Goal: Information Seeking & Learning: Learn about a topic

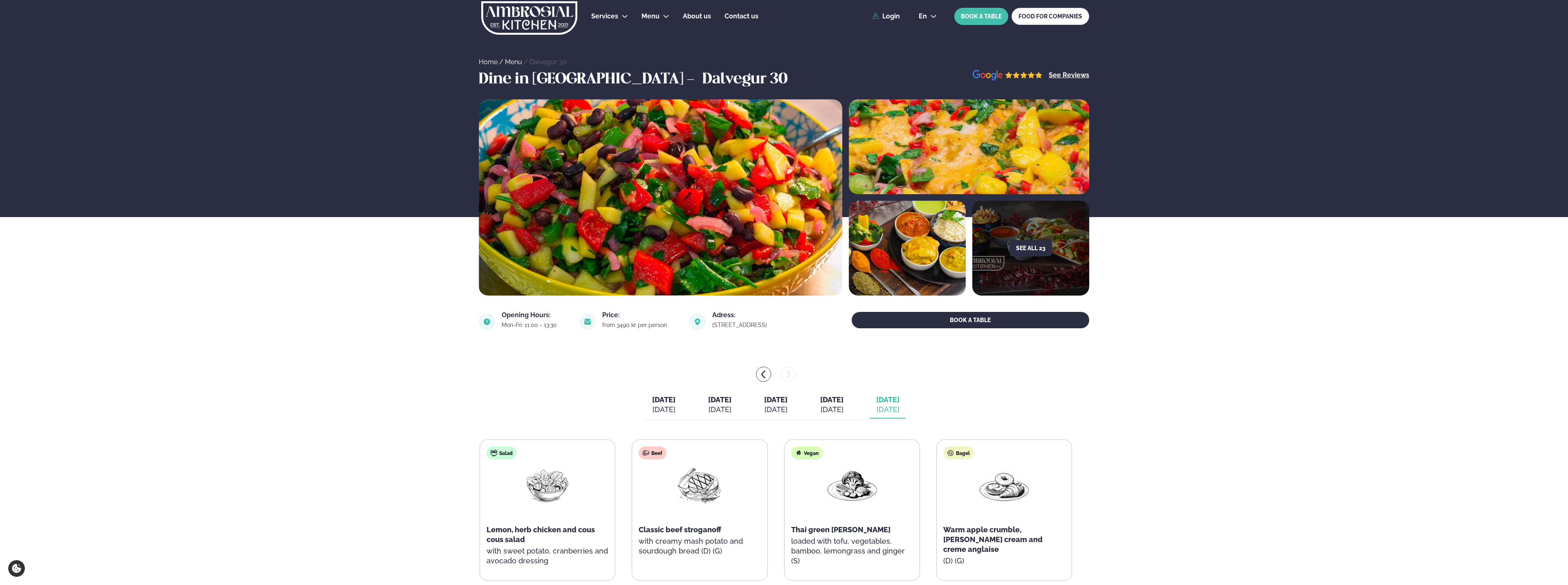
scroll to position [164, 0]
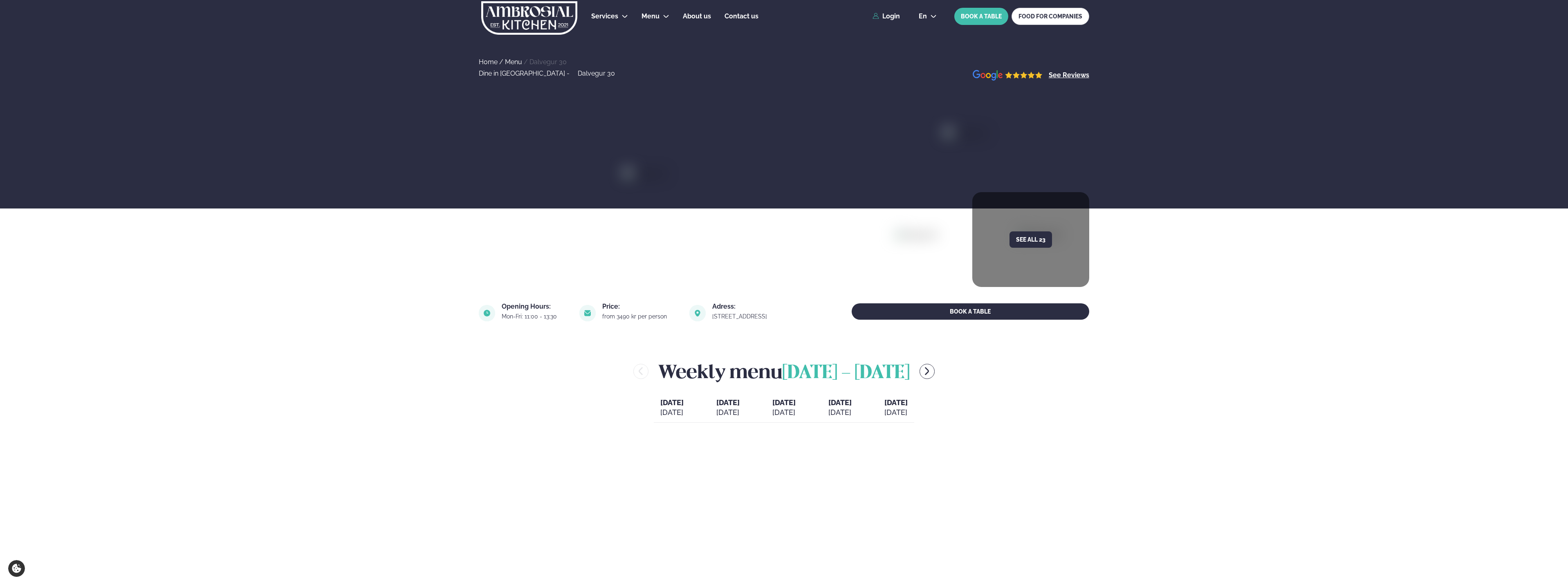
scroll to position [164, 0]
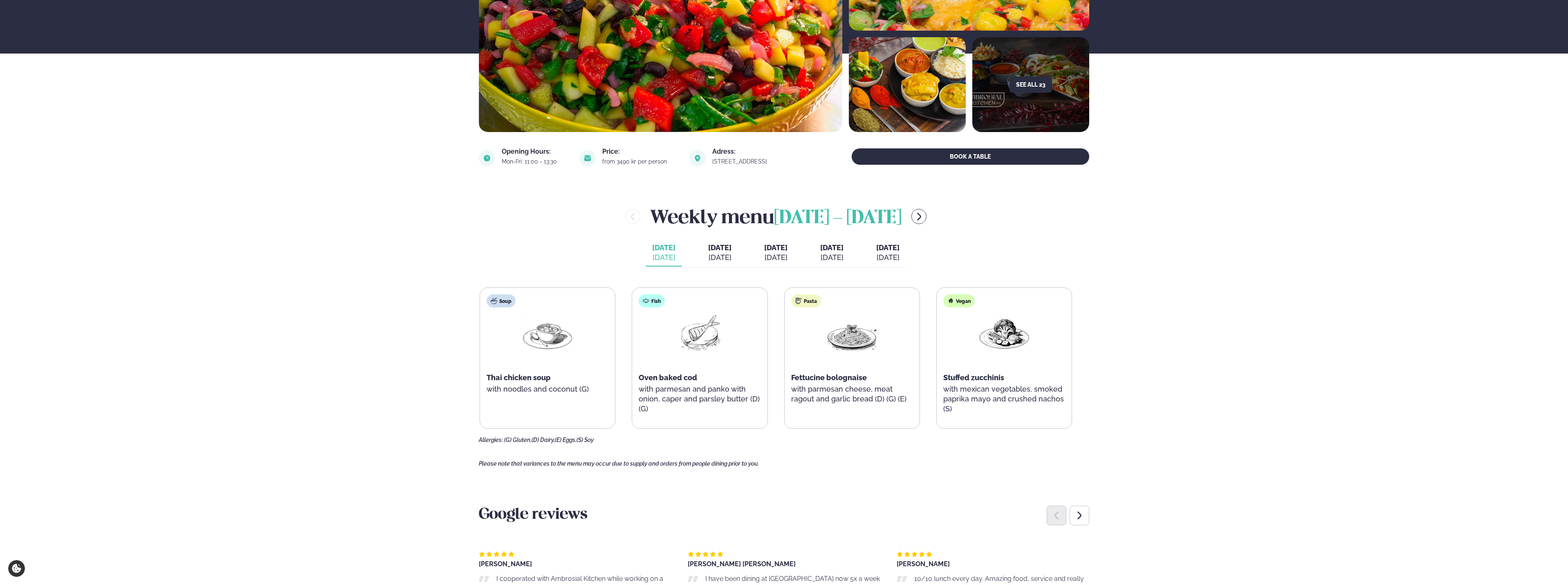
click at [709, 252] on span "[DATE]" at bounding box center [719, 248] width 23 height 9
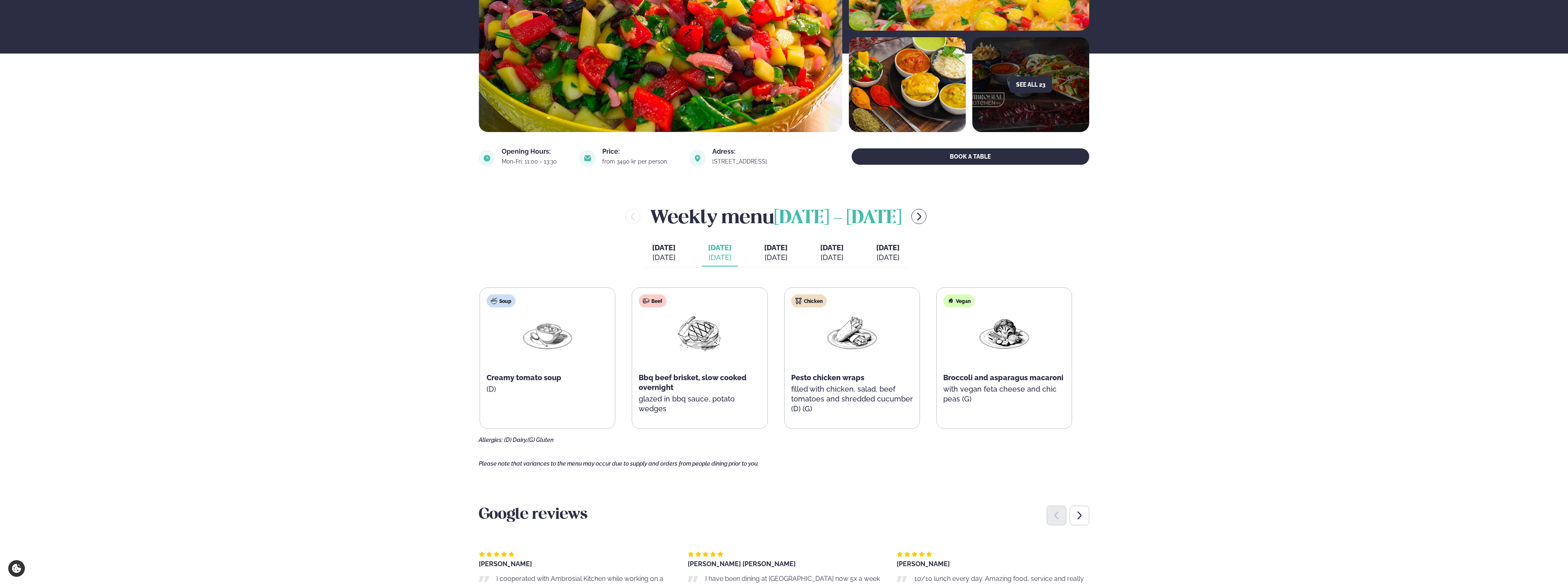
click at [775, 251] on span "[DATE]" at bounding box center [775, 248] width 23 height 9
click at [842, 248] on span "[DATE]" at bounding box center [831, 248] width 23 height 9
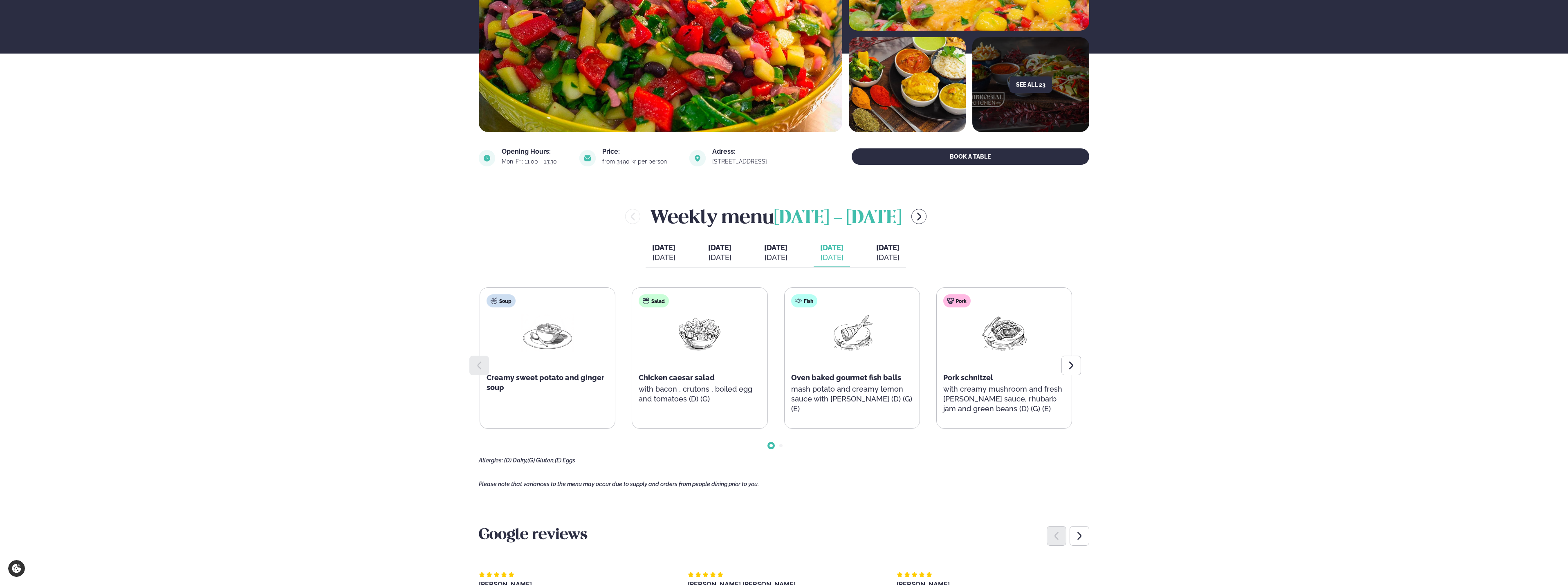
click at [900, 253] on div "[DATE]" at bounding box center [887, 257] width 23 height 10
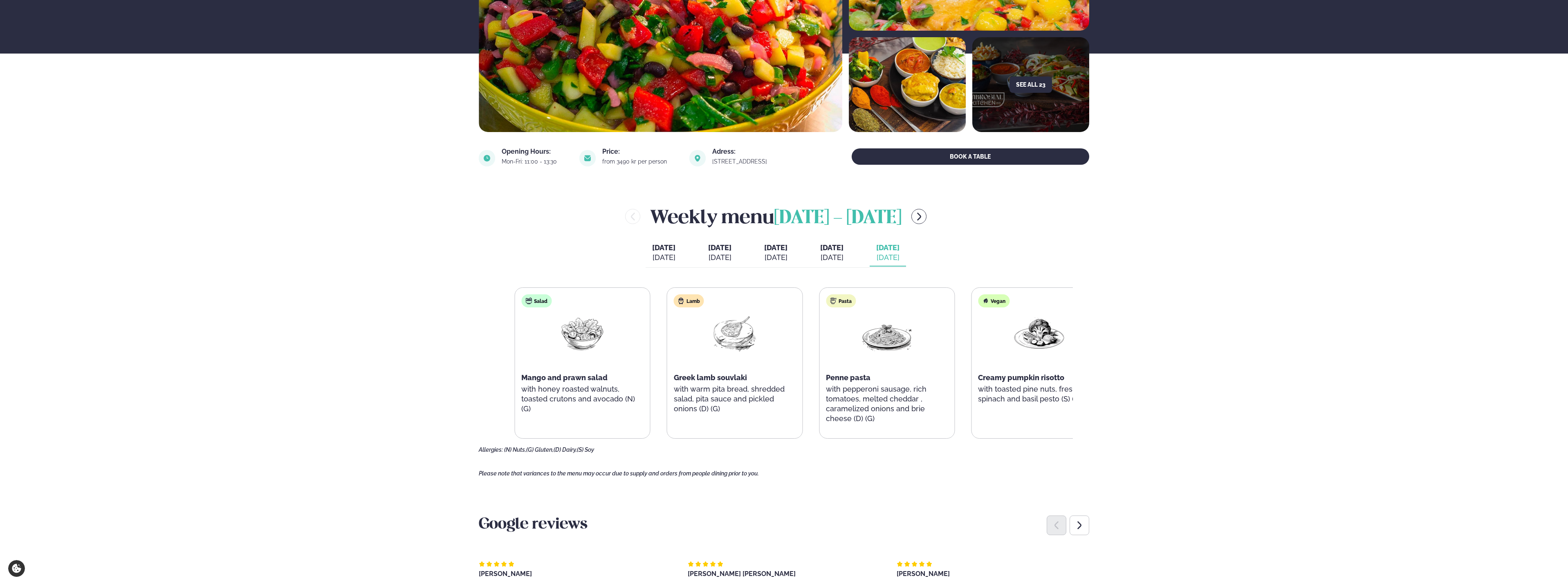
click at [723, 387] on p "with warm pita bread, shredded salad, pita sauce and pickled onions (D) (G)" at bounding box center [735, 399] width 122 height 29
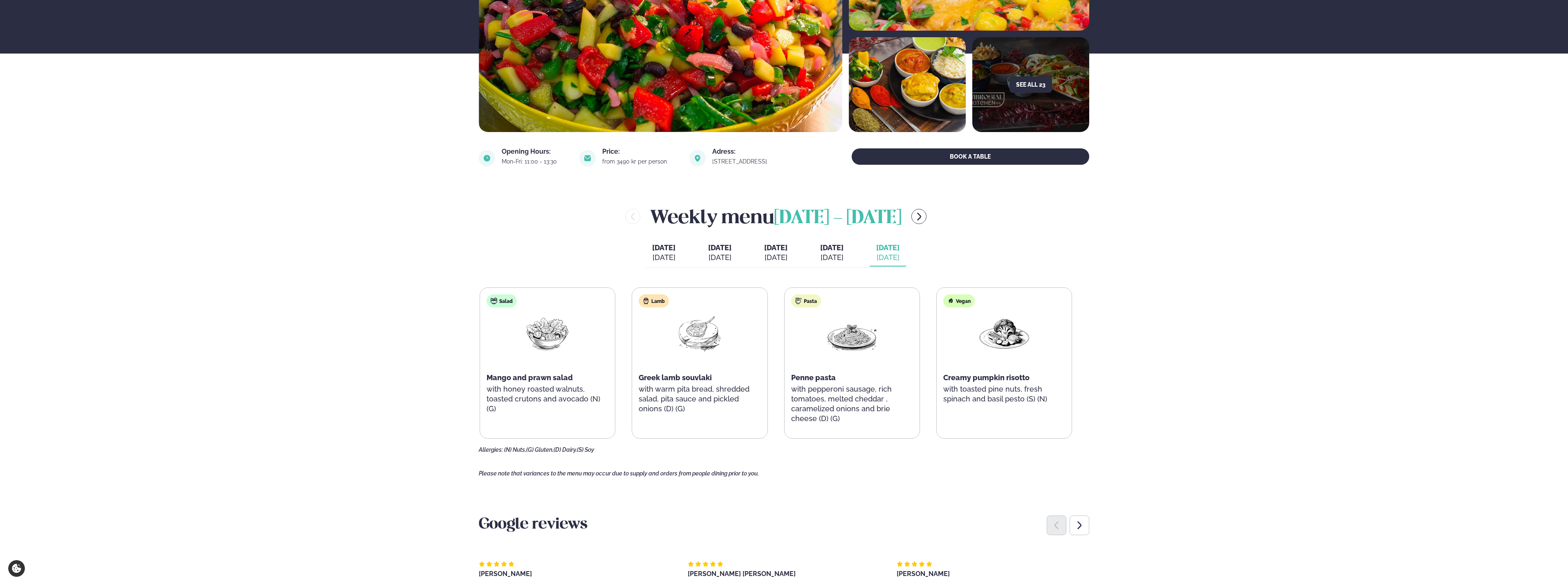
click at [652, 251] on span "[DATE]" at bounding box center [663, 248] width 23 height 10
